Goal: Check status: Check status

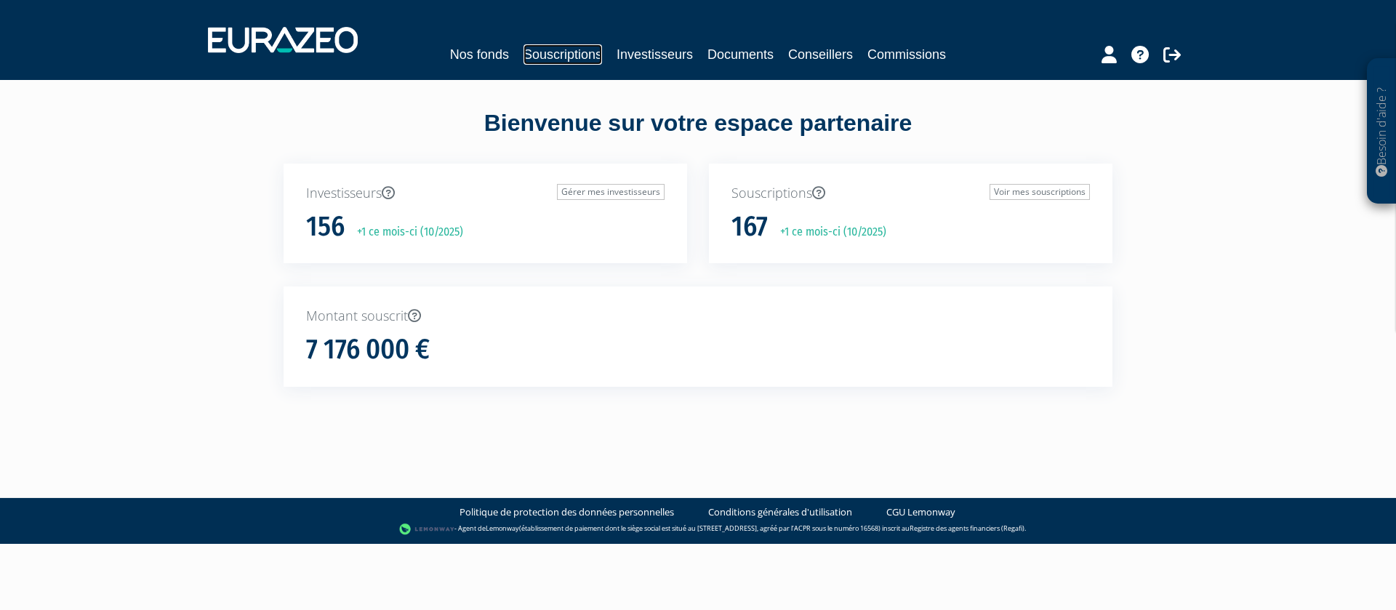
click at [537, 49] on link "Souscriptions" at bounding box center [562, 54] width 78 height 20
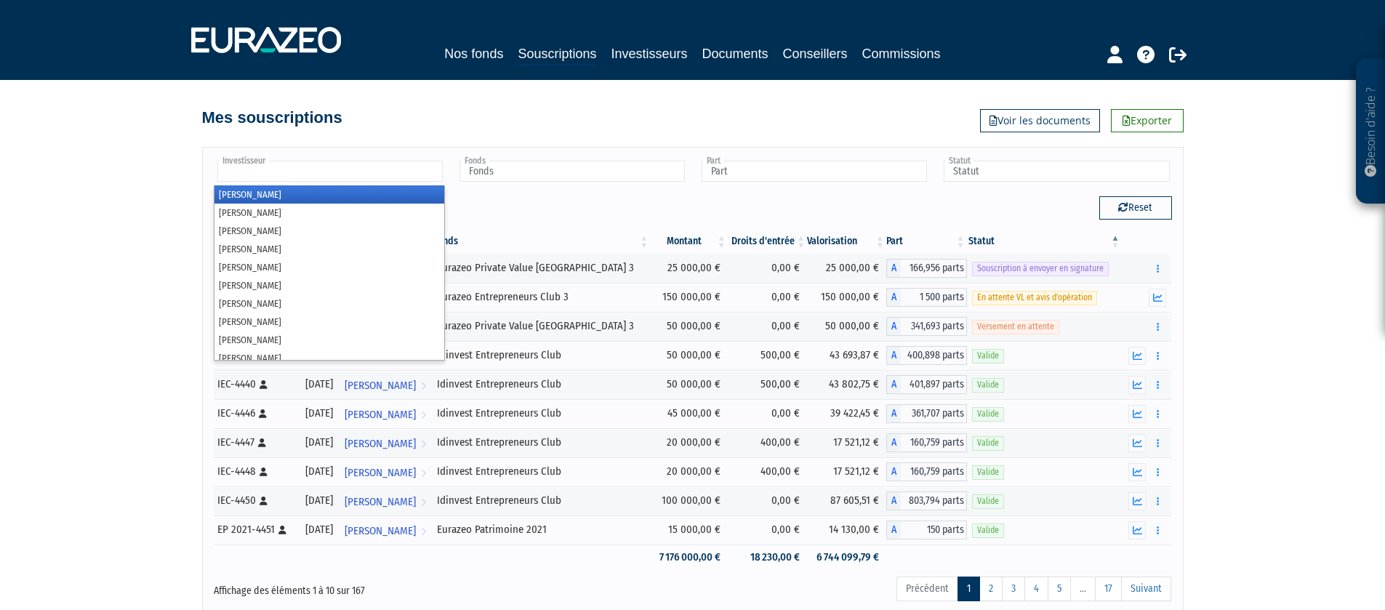
click at [265, 171] on input "text" at bounding box center [329, 171] width 225 height 21
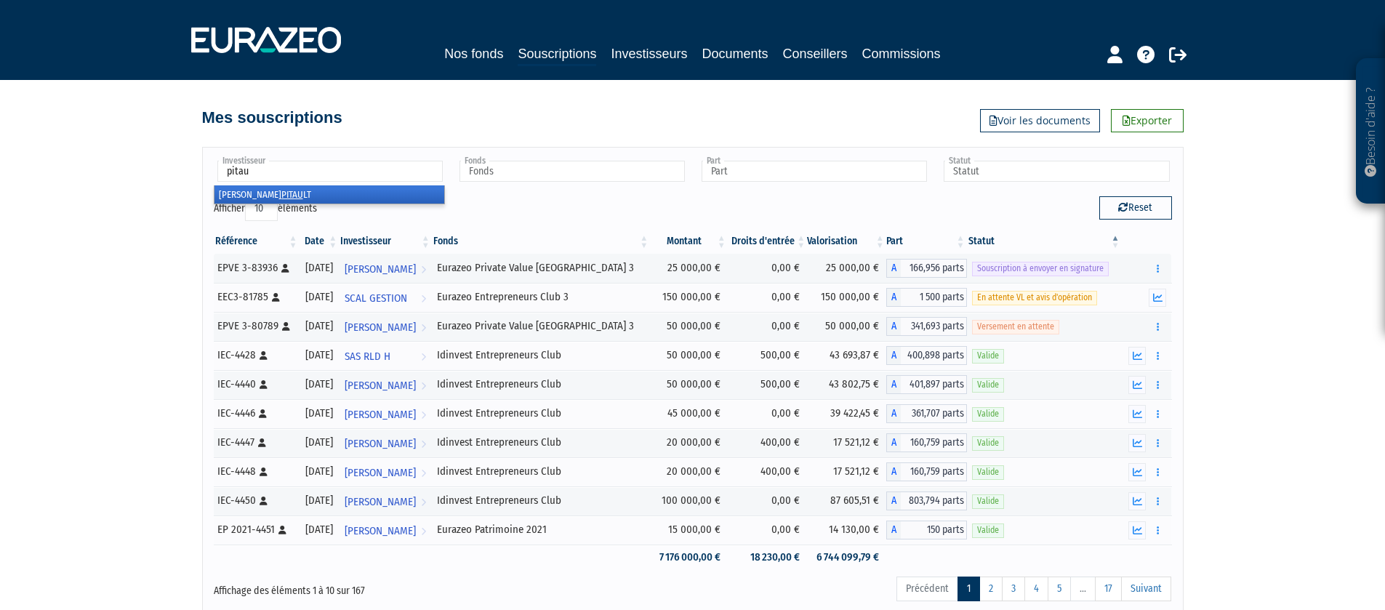
type input "pitau"
click at [271, 190] on li "[PERSON_NAME] LT" at bounding box center [329, 194] width 230 height 18
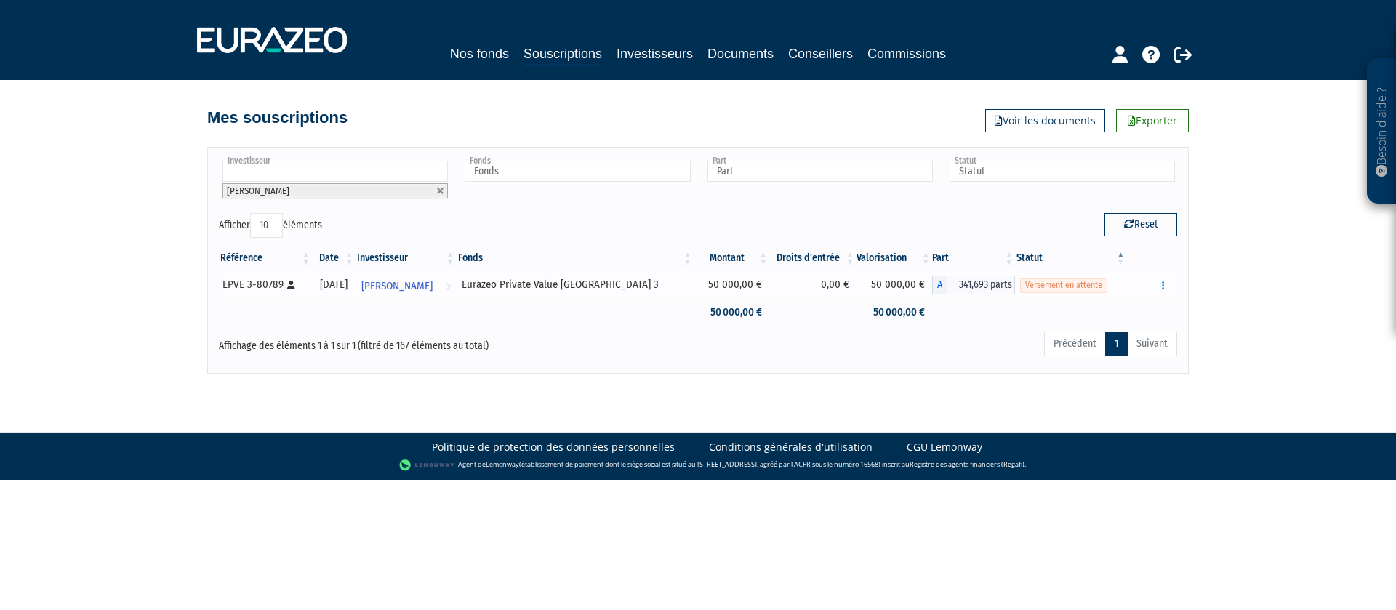
drag, startPoint x: 643, startPoint y: 283, endPoint x: 488, endPoint y: 286, distance: 154.8
click at [488, 286] on td "Eurazeo Private Value [GEOGRAPHIC_DATA] 3" at bounding box center [575, 284] width 238 height 29
copy div "Eurazeo Private Value [GEOGRAPHIC_DATA] 3"
